Goal: Task Accomplishment & Management: Complete application form

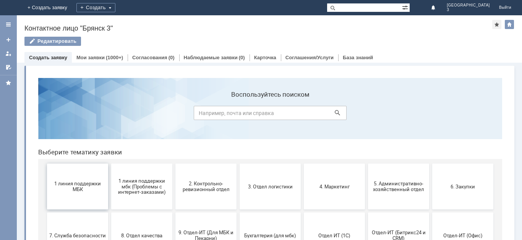
click at [83, 186] on span "1 линия поддержки МБК" at bounding box center [77, 186] width 57 height 11
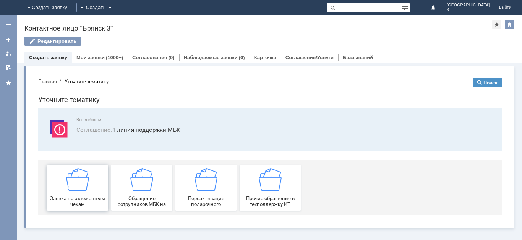
click at [101, 193] on div "Заявка по отложенным чекам" at bounding box center [77, 187] width 57 height 39
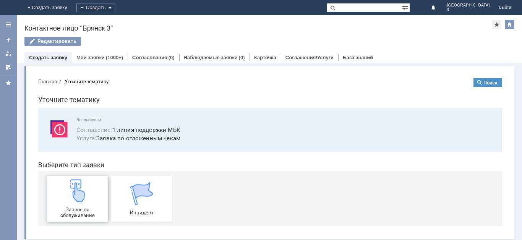
click at [89, 205] on div "Запрос на обслуживание" at bounding box center [77, 198] width 57 height 39
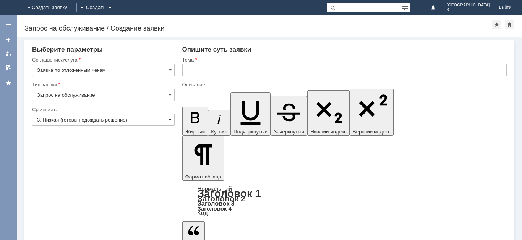
click at [170, 119] on span at bounding box center [170, 120] width 3 height 6
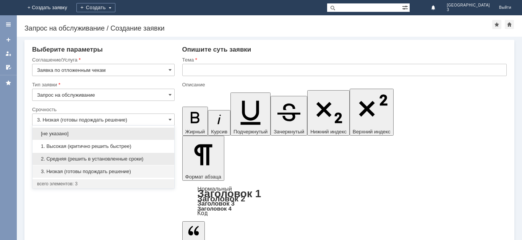
click at [138, 159] on span "2. Средняя (решить в установленные сроки)" at bounding box center [103, 159] width 133 height 6
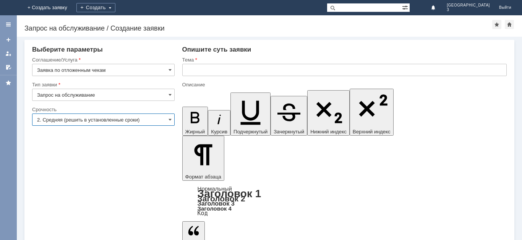
type input "2. Средняя (решить в установленные сроки)"
click at [201, 72] on input "text" at bounding box center [344, 70] width 325 height 12
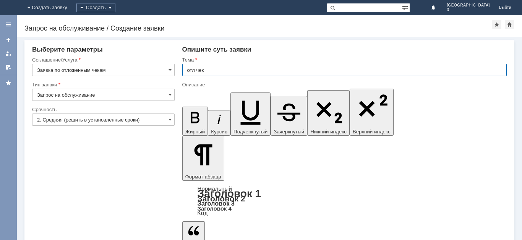
type input "отл чек"
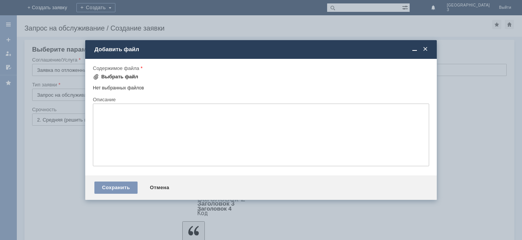
click at [97, 77] on span at bounding box center [96, 77] width 6 height 6
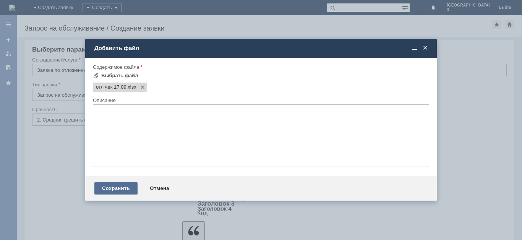
click at [119, 188] on div "Сохранить" at bounding box center [115, 188] width 43 height 12
